Goal: Entertainment & Leisure: Consume media (video, audio)

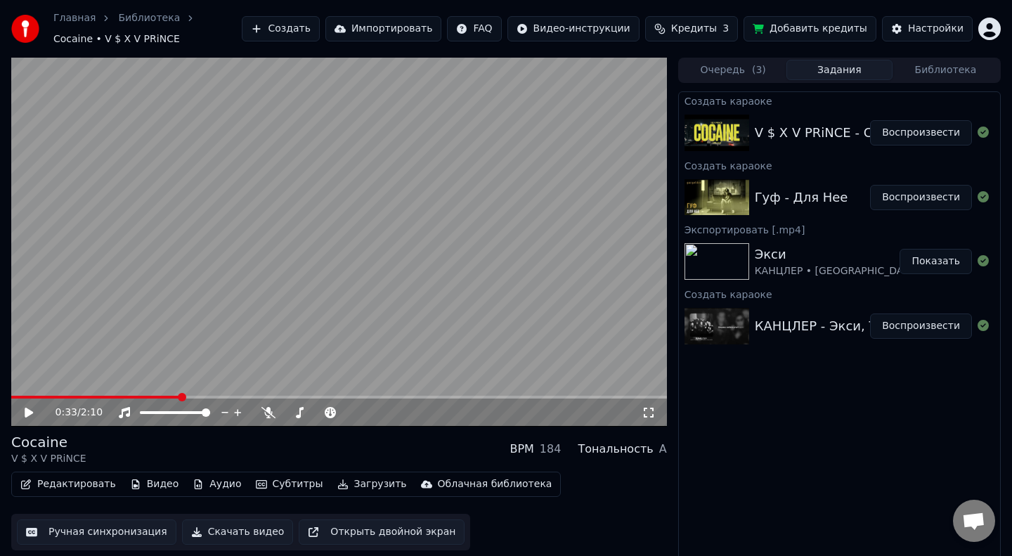
scroll to position [8, 0]
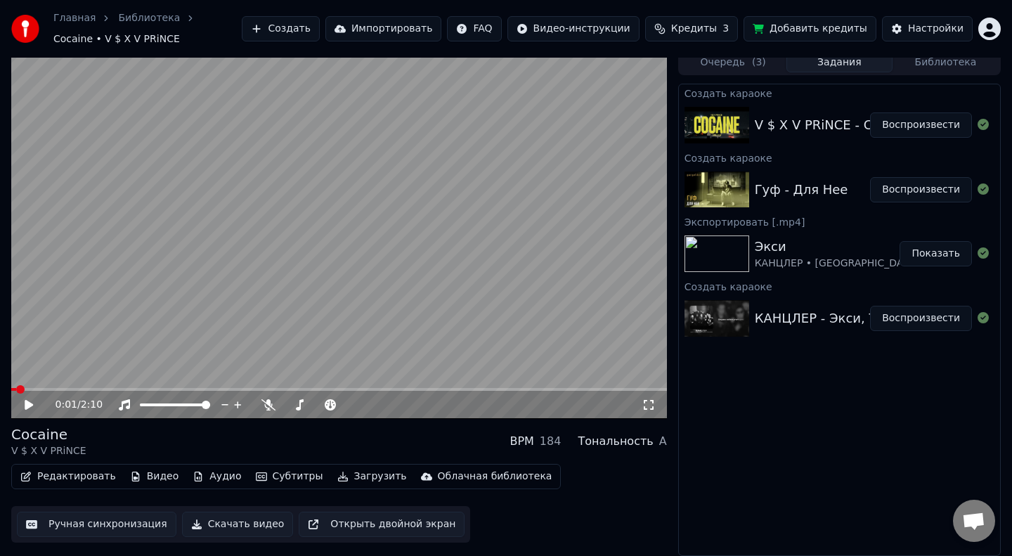
click at [16, 389] on span at bounding box center [13, 389] width 5 height 3
click at [284, 268] on video at bounding box center [339, 234] width 656 height 369
click at [380, 189] on video at bounding box center [339, 234] width 656 height 369
click at [16, 389] on span at bounding box center [13, 389] width 5 height 3
click at [115, 307] on video at bounding box center [339, 234] width 656 height 369
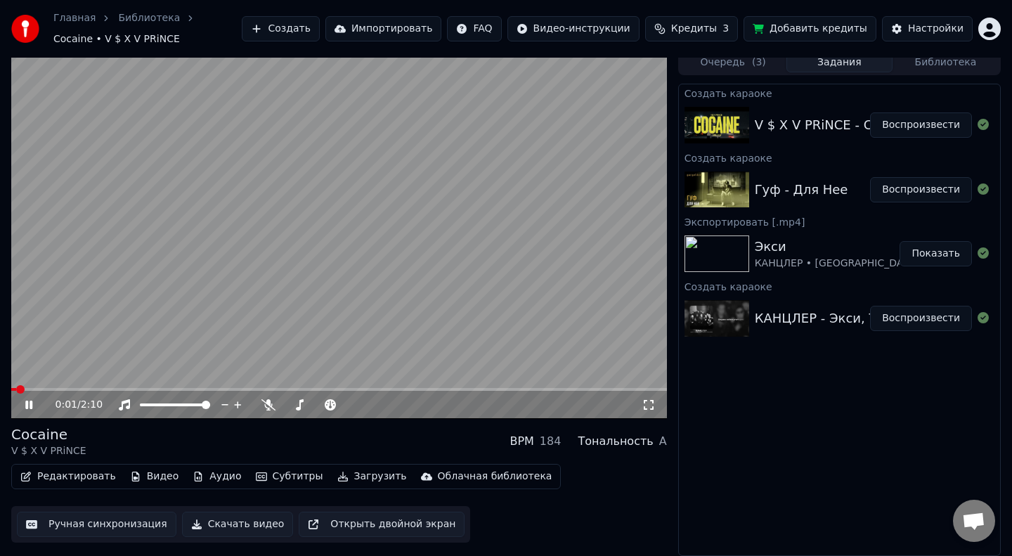
click at [16, 389] on span at bounding box center [13, 389] width 5 height 3
click at [146, 263] on video at bounding box center [339, 234] width 656 height 369
click at [19, 388] on span at bounding box center [83, 389] width 144 height 3
click at [11, 388] on span at bounding box center [11, 389] width 0 height 3
click at [27, 391] on div "0:59 / 2:10" at bounding box center [339, 405] width 656 height 28
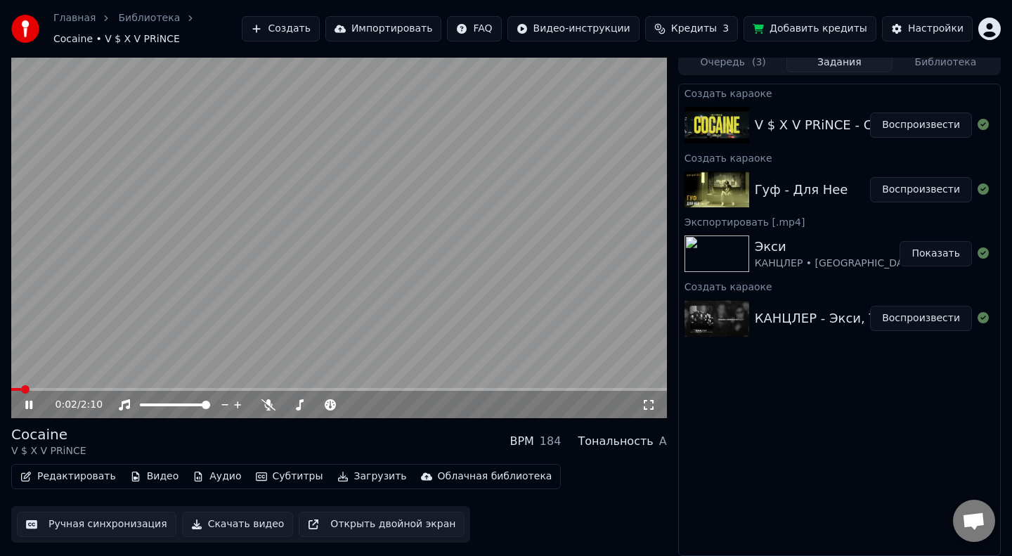
click at [21, 388] on span at bounding box center [16, 389] width 10 height 3
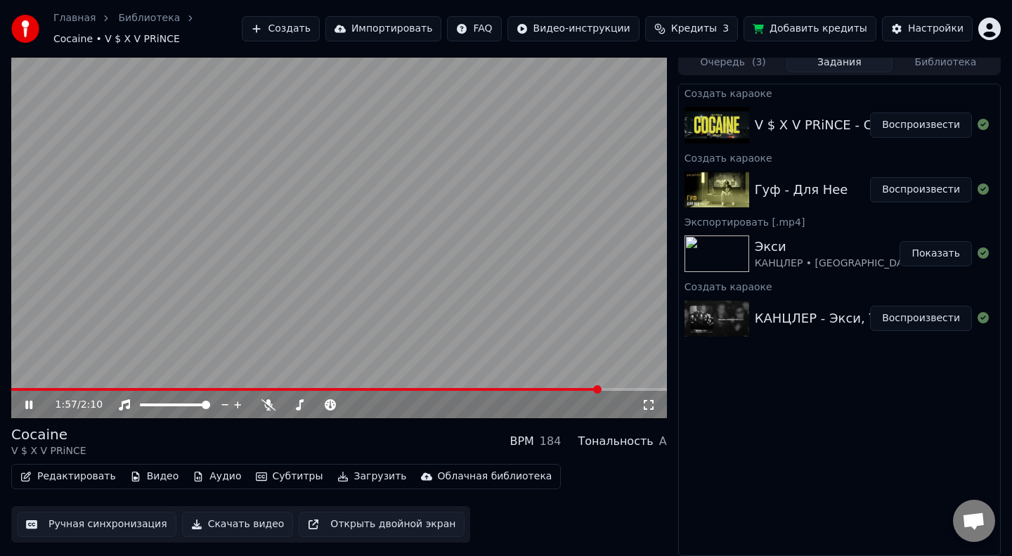
click at [356, 188] on video at bounding box center [339, 234] width 656 height 369
click at [904, 126] on button "Воспроизвести" at bounding box center [921, 124] width 102 height 25
click at [19, 388] on span at bounding box center [289, 389] width 556 height 3
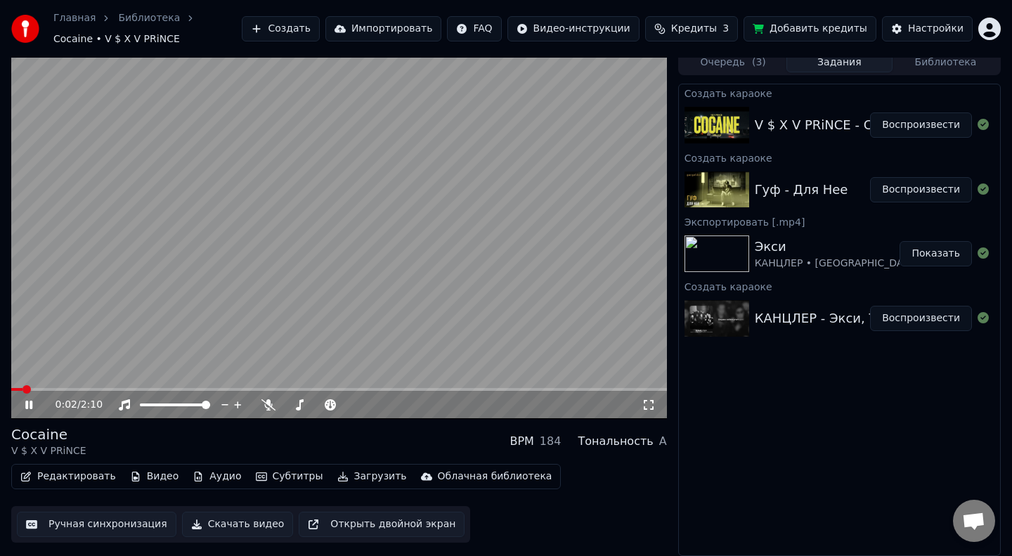
click at [105, 230] on video at bounding box center [339, 234] width 656 height 369
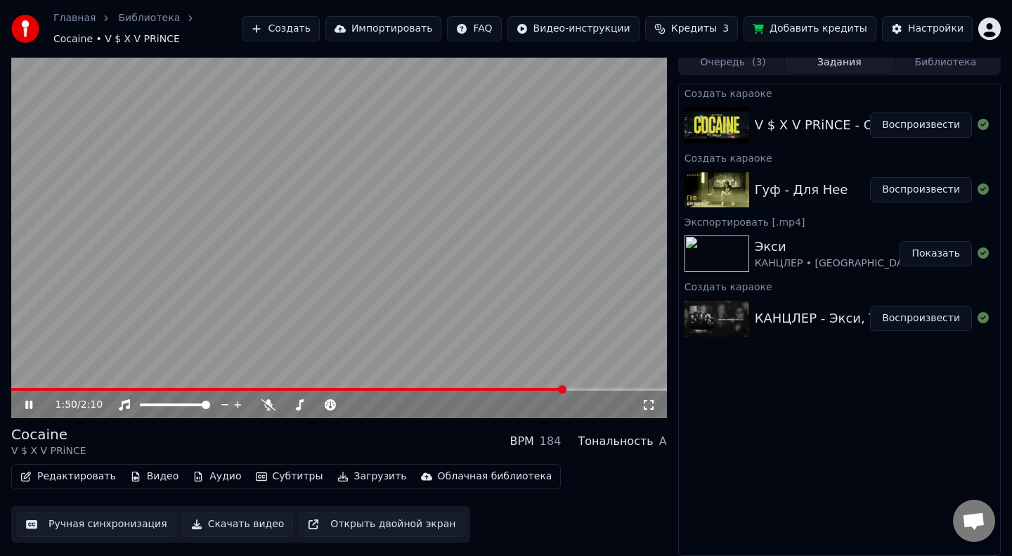
click at [18, 389] on span at bounding box center [288, 389] width 554 height 3
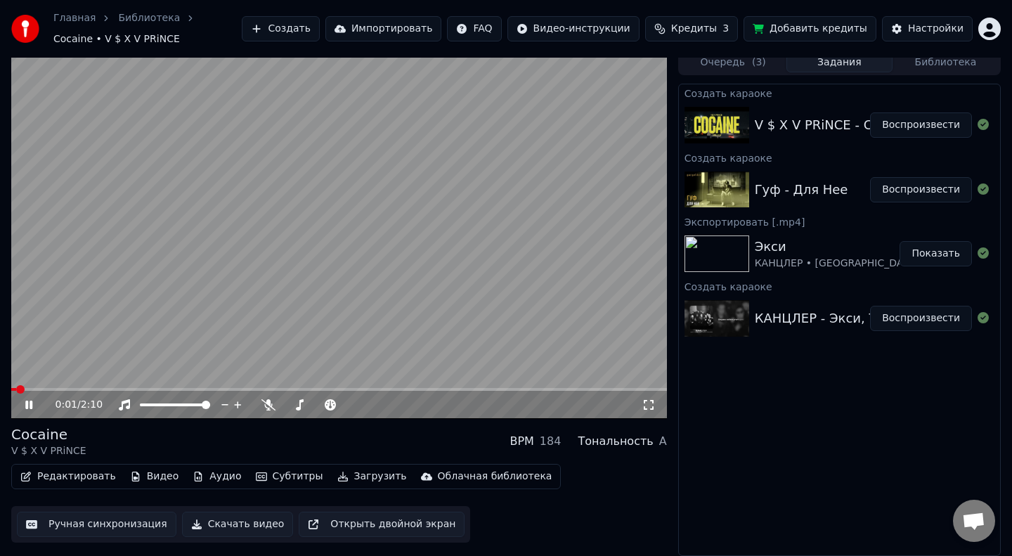
click at [16, 389] on span at bounding box center [13, 389] width 5 height 3
click at [14, 389] on span at bounding box center [13, 389] width 5 height 3
click at [13, 389] on span at bounding box center [15, 389] width 8 height 3
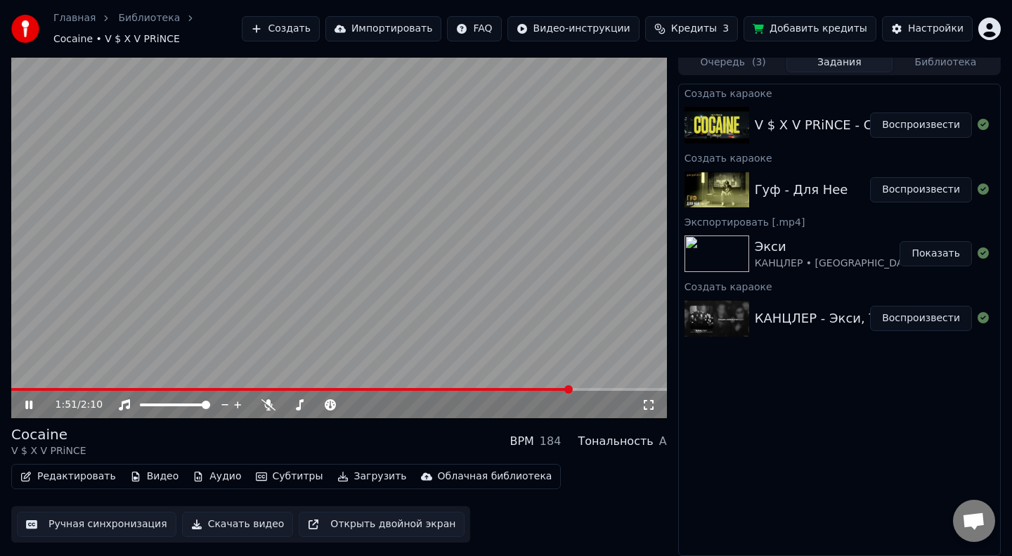
click at [18, 386] on video at bounding box center [339, 234] width 656 height 369
click at [18, 388] on span at bounding box center [291, 389] width 561 height 3
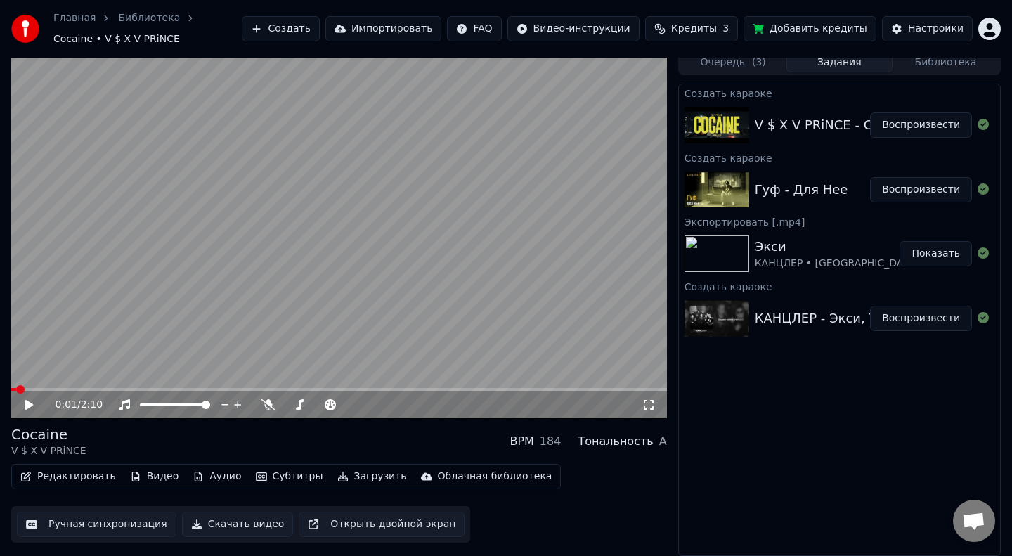
click at [30, 408] on icon at bounding box center [38, 404] width 33 height 11
click at [422, 28] on button "Импортировать" at bounding box center [383, 28] width 117 height 25
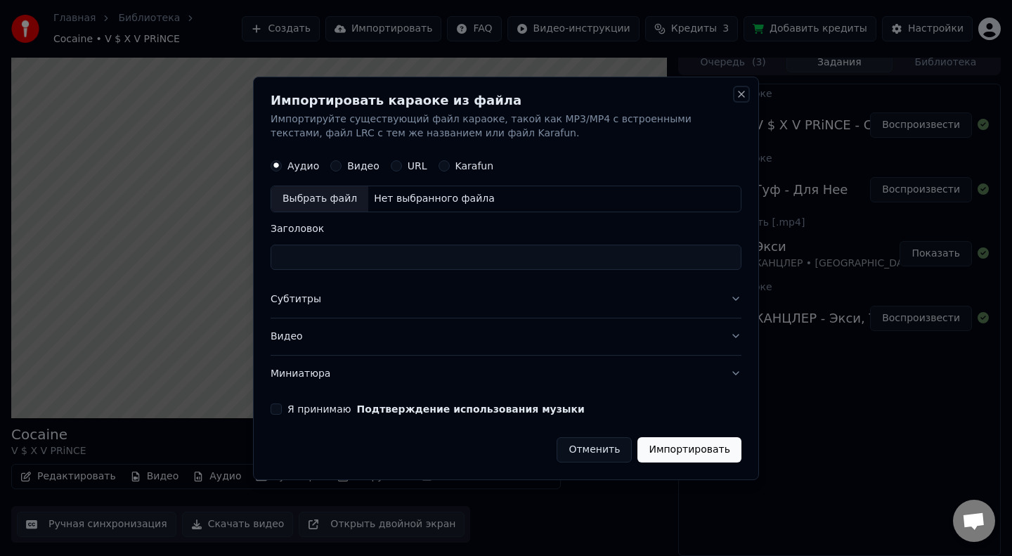
click at [740, 93] on button "Close" at bounding box center [741, 94] width 11 height 11
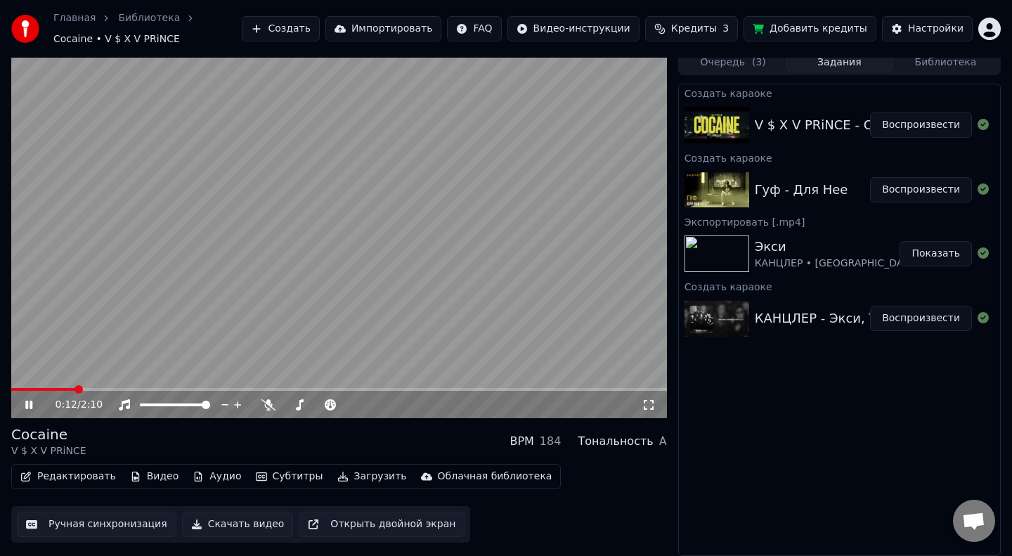
click at [351, 476] on button "Загрузить" at bounding box center [372, 477] width 81 height 20
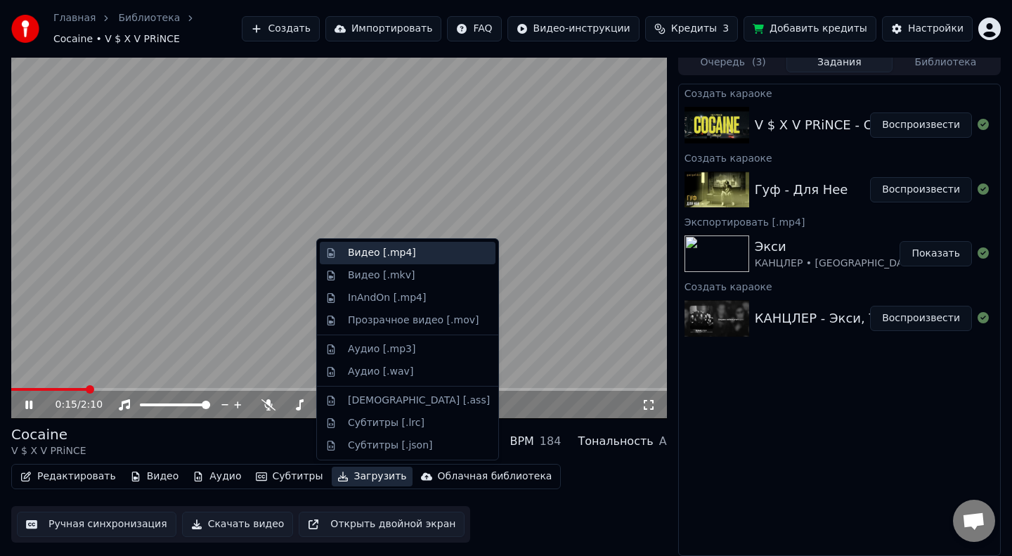
click at [437, 252] on div "Видео [.mp4]" at bounding box center [419, 253] width 142 height 14
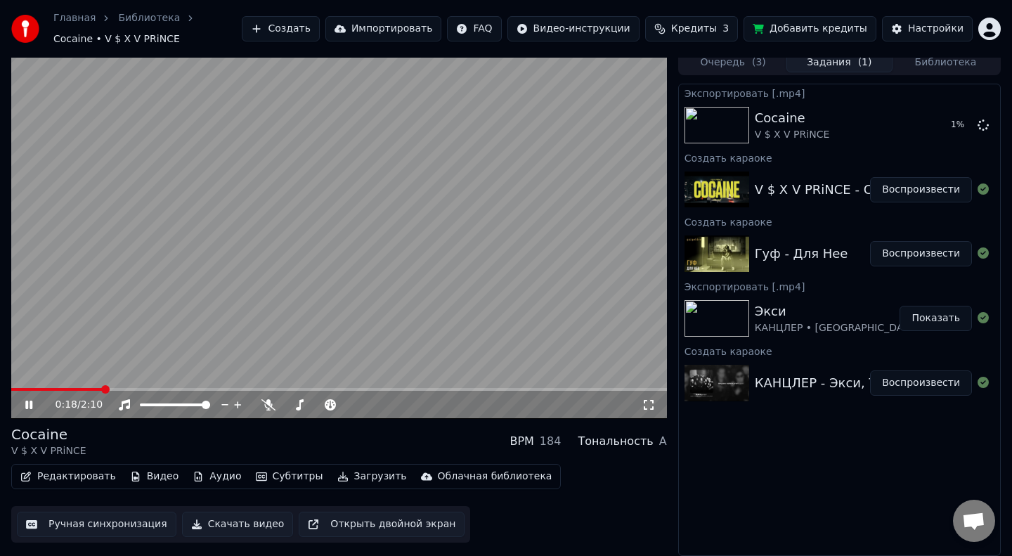
click at [17, 386] on video at bounding box center [339, 234] width 656 height 369
click at [16, 392] on div "0:18 / 2:10" at bounding box center [339, 405] width 656 height 28
click at [25, 407] on icon at bounding box center [29, 405] width 8 height 10
click at [17, 389] on span at bounding box center [59, 389] width 97 height 3
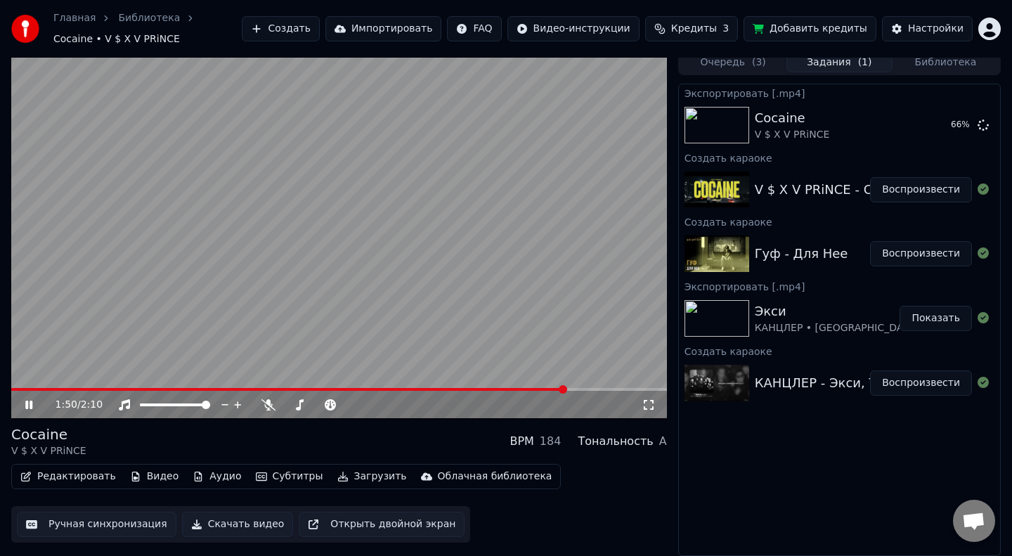
click at [30, 408] on icon at bounding box center [38, 404] width 33 height 11
click at [927, 386] on button "Воспроизвести" at bounding box center [921, 382] width 102 height 25
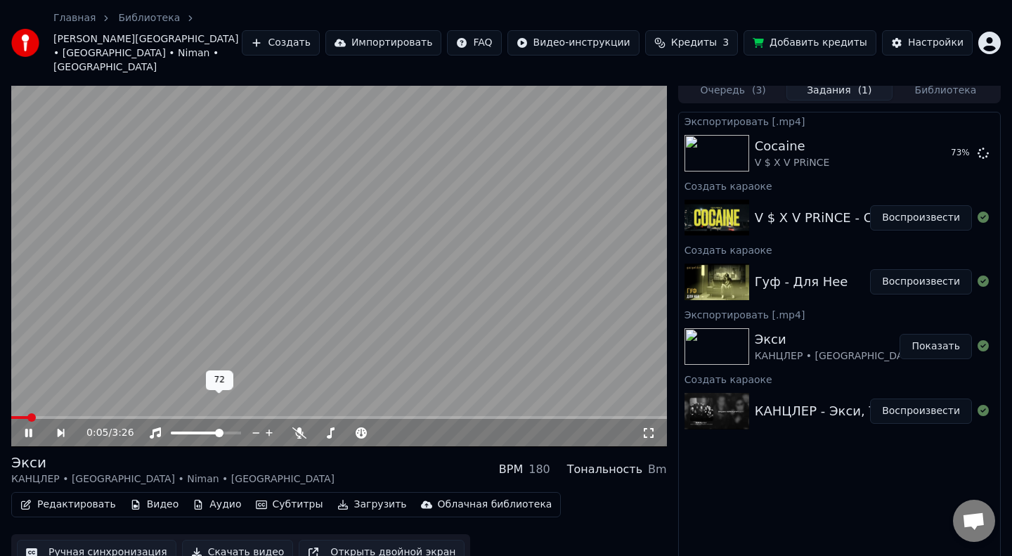
click at [221, 431] on span at bounding box center [196, 432] width 51 height 3
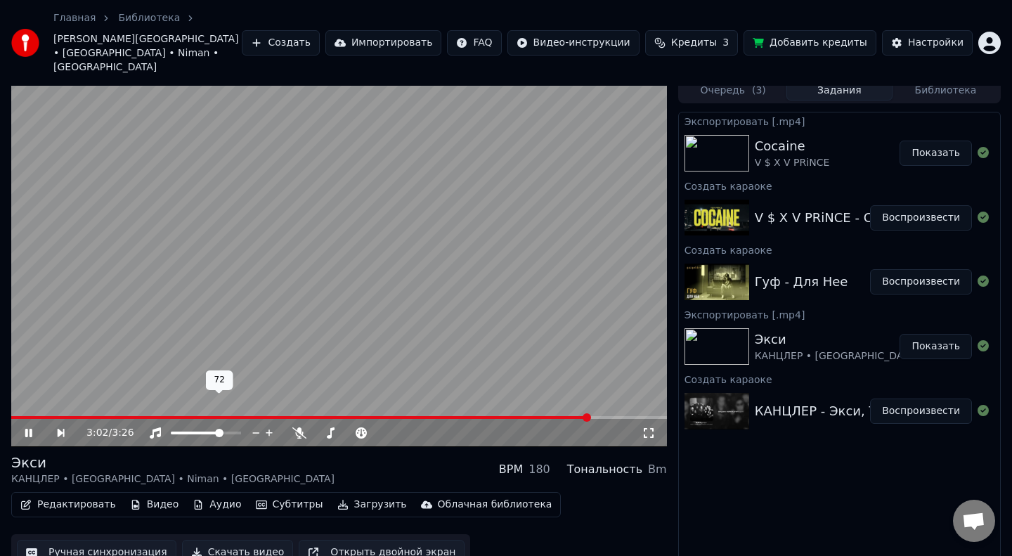
click at [200, 426] on div at bounding box center [218, 433] width 113 height 14
click at [202, 426] on div at bounding box center [218, 433] width 113 height 14
click at [200, 431] on span at bounding box center [186, 432] width 30 height 3
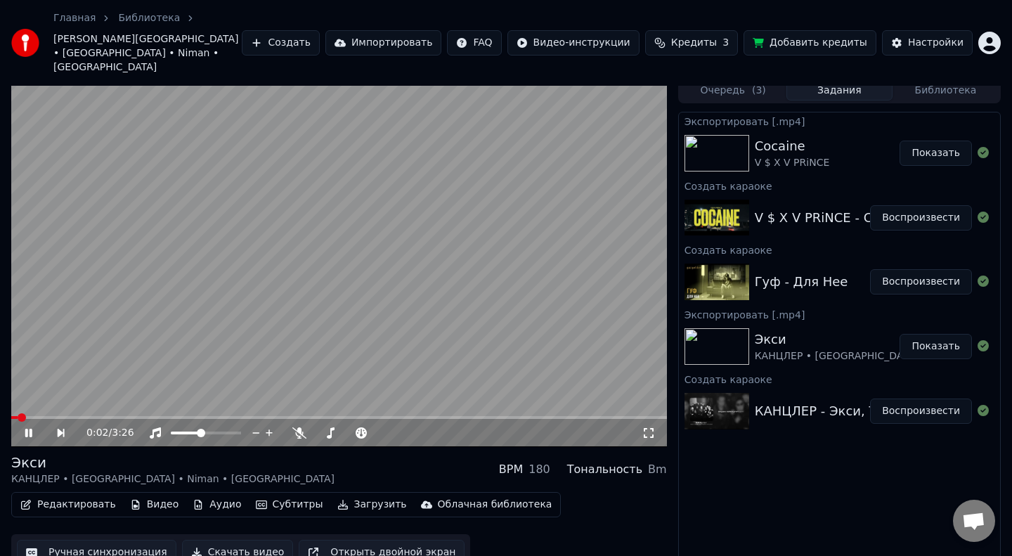
click at [17, 416] on span at bounding box center [14, 417] width 6 height 3
click at [414, 263] on video at bounding box center [339, 262] width 656 height 369
click at [713, 135] on img at bounding box center [716, 153] width 65 height 37
click at [717, 200] on img at bounding box center [716, 218] width 65 height 37
click at [914, 205] on button "Воспроизвести" at bounding box center [921, 217] width 102 height 25
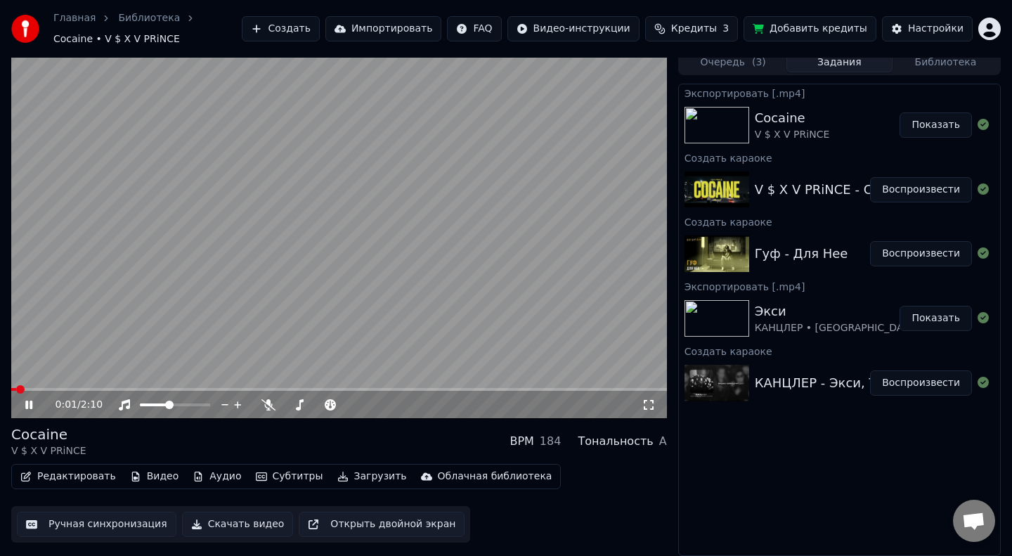
click at [16, 388] on span at bounding box center [13, 389] width 5 height 3
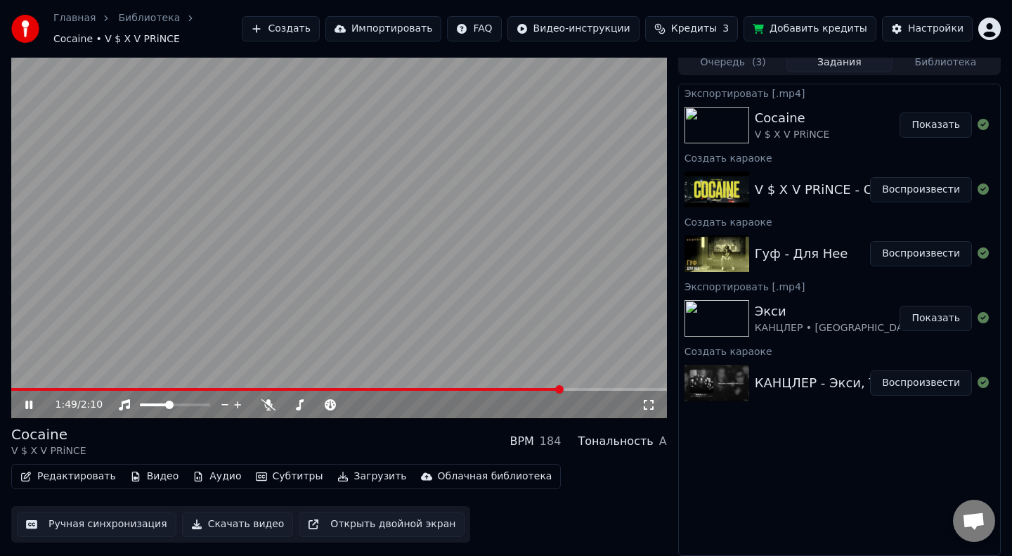
click at [280, 301] on video at bounding box center [339, 234] width 656 height 369
click at [16, 388] on span at bounding box center [287, 389] width 552 height 3
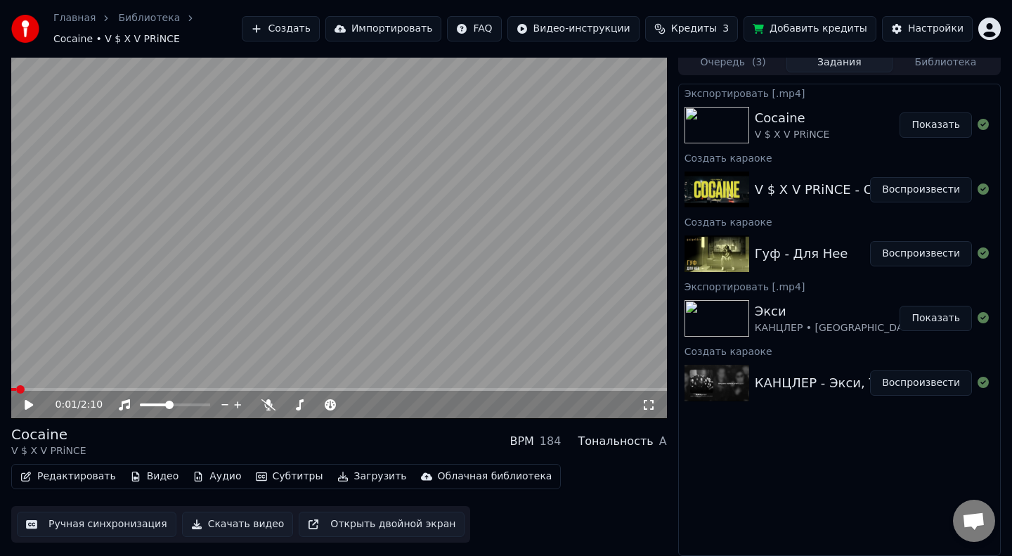
click at [181, 278] on video at bounding box center [339, 234] width 656 height 369
click at [17, 388] on span at bounding box center [108, 389] width 195 height 3
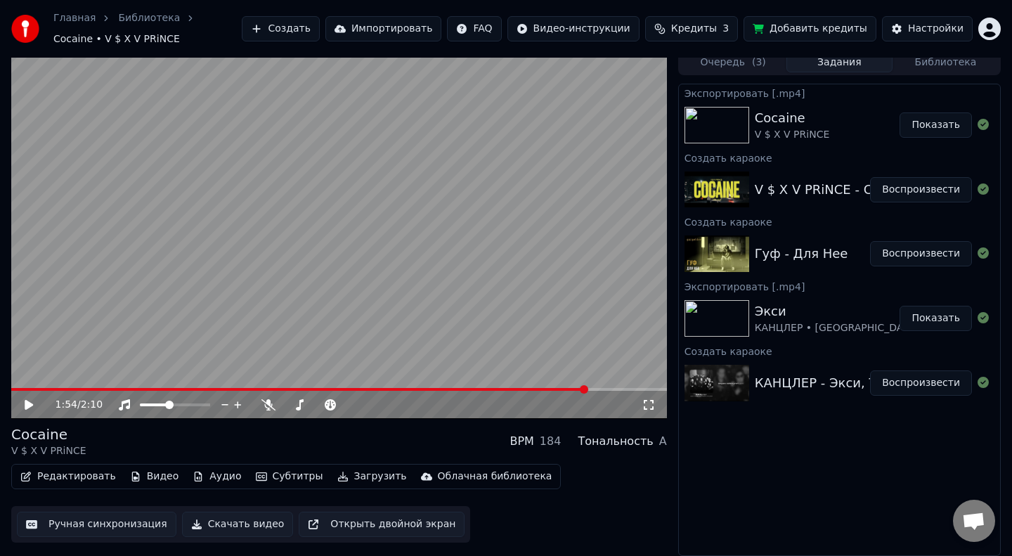
click at [13, 389] on span at bounding box center [298, 389] width 575 height 3
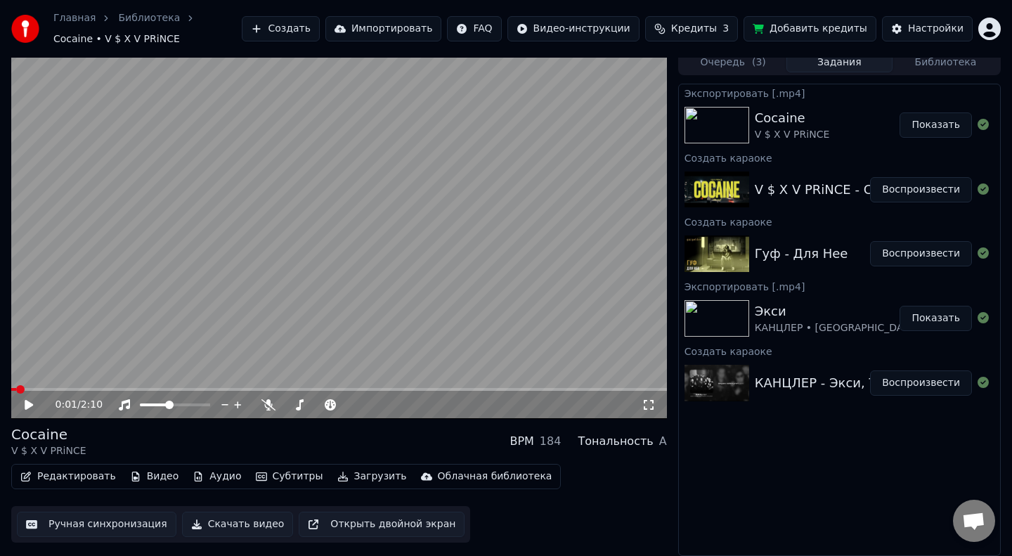
click at [13, 388] on span at bounding box center [13, 389] width 5 height 3
